Goal: Transaction & Acquisition: Subscribe to service/newsletter

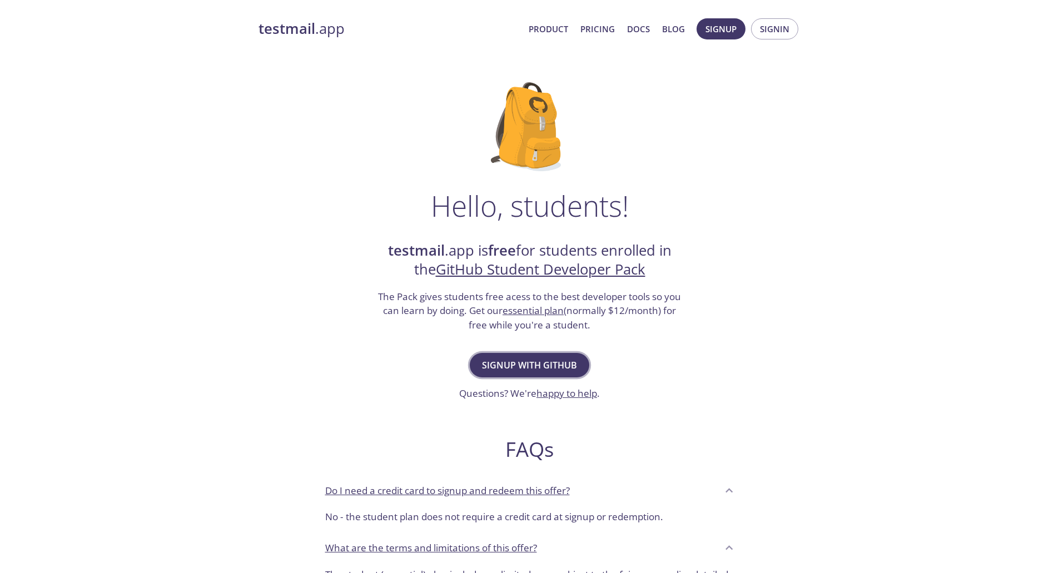
click at [530, 373] on button "Signup with GitHub" at bounding box center [529, 365] width 119 height 24
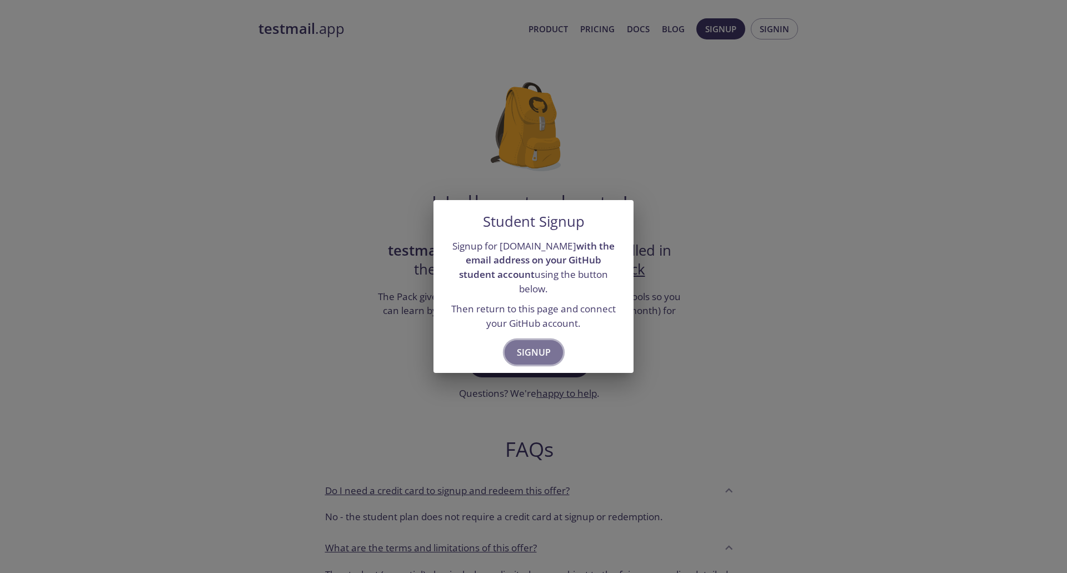
click at [523, 351] on span "Signup" at bounding box center [534, 353] width 34 height 16
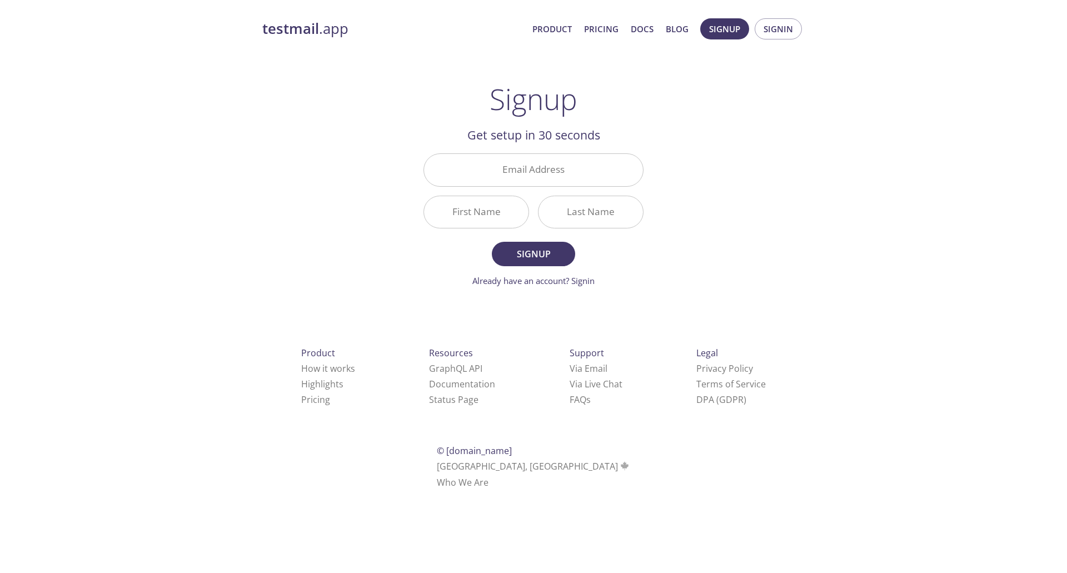
click at [771, 146] on div "testmail .app Product Pricing Docs Blog Signup Signin Signup Get setup in 30 se…" at bounding box center [533, 266] width 569 height 510
click at [566, 171] on input "Email Address" at bounding box center [533, 170] width 219 height 32
type input "[EMAIL_ADDRESS][DOMAIN_NAME]"
click at [497, 217] on input "First Name" at bounding box center [476, 212] width 104 height 32
type input "[PERSON_NAME]"
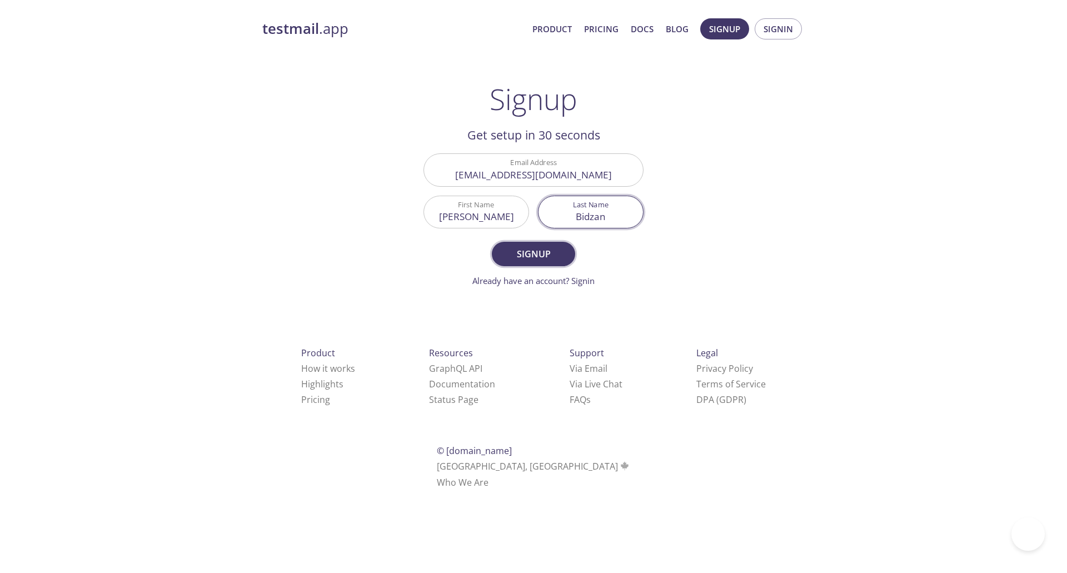
type input "Bidzan"
click at [515, 249] on span "Signup" at bounding box center [533, 254] width 59 height 16
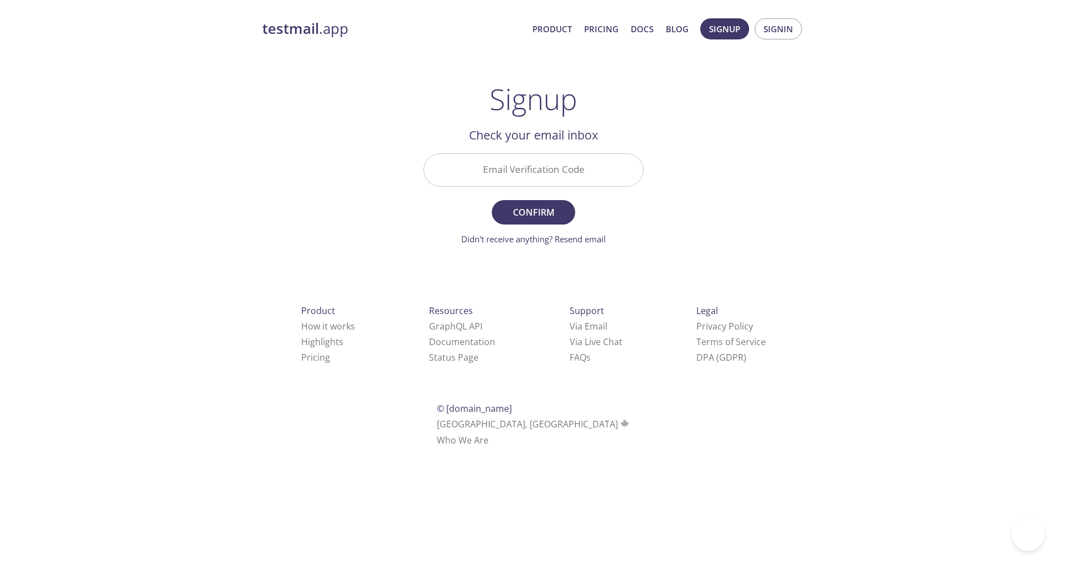
click at [558, 173] on input "Email Verification Code" at bounding box center [533, 170] width 219 height 32
type input "DFE3T93"
click at [492, 200] on button "Confirm" at bounding box center [533, 212] width 83 height 24
